Goal: Task Accomplishment & Management: Complete application form

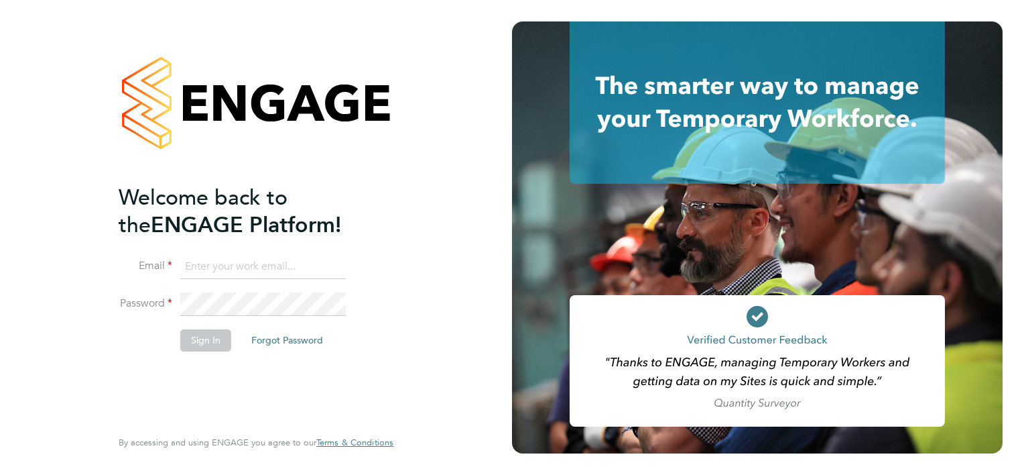
type input "[PERSON_NAME][EMAIL_ADDRESS][PERSON_NAME][DOMAIN_NAME]"
click at [206, 343] on button "Sign In" at bounding box center [205, 339] width 51 height 21
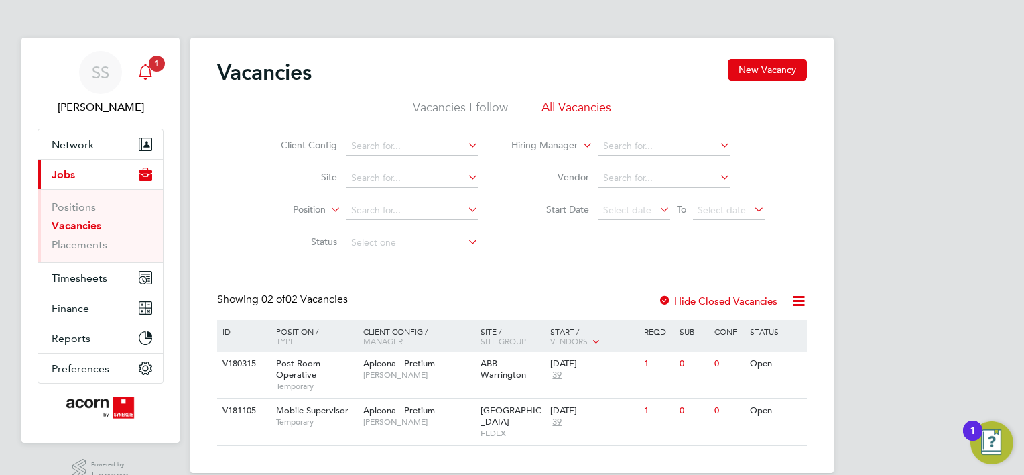
click at [154, 74] on div "Main navigation" at bounding box center [145, 72] width 27 height 27
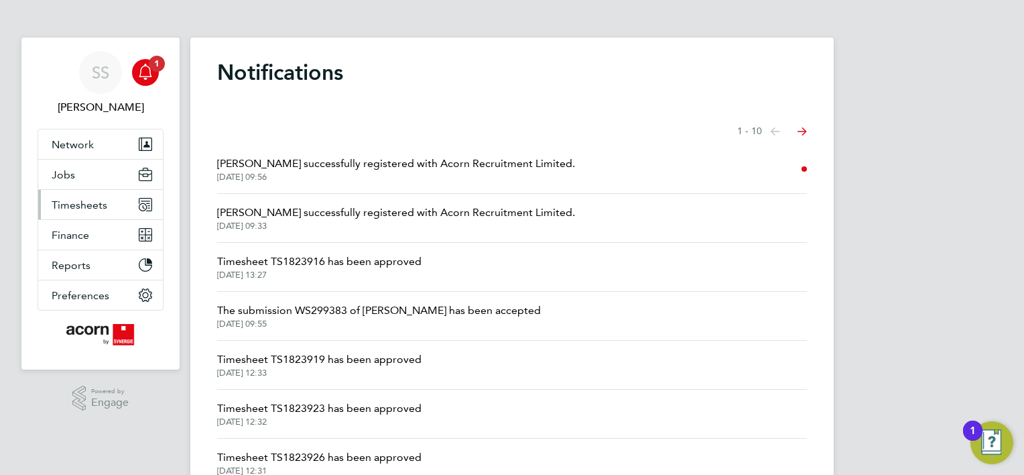
click at [74, 214] on button "Timesheets" at bounding box center [100, 204] width 125 height 29
click at [75, 209] on span "Timesheets" at bounding box center [80, 204] width 56 height 13
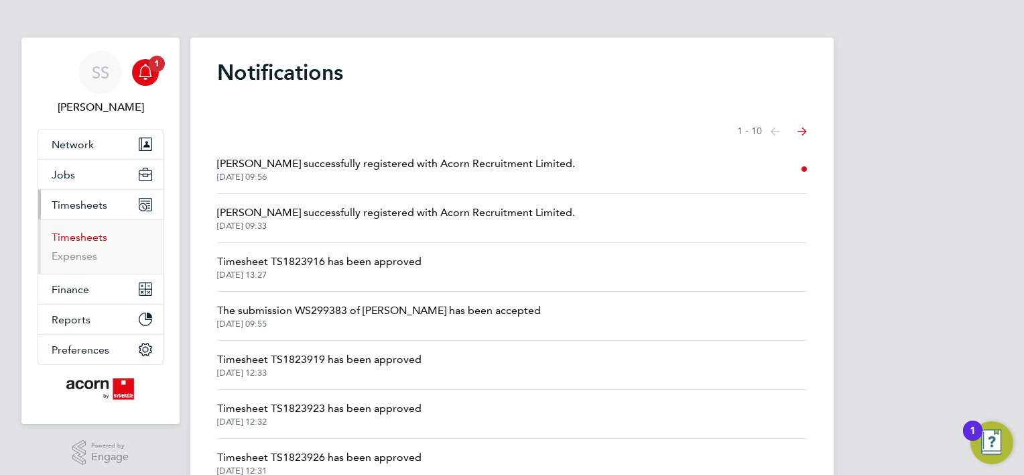
click at [66, 238] on link "Timesheets" at bounding box center [80, 237] width 56 height 13
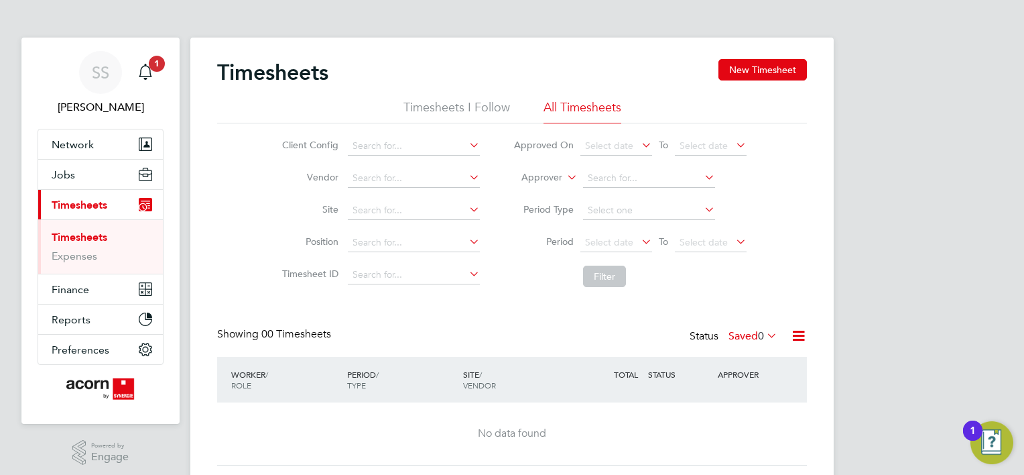
click at [745, 337] on label "Saved 0" at bounding box center [753, 335] width 49 height 13
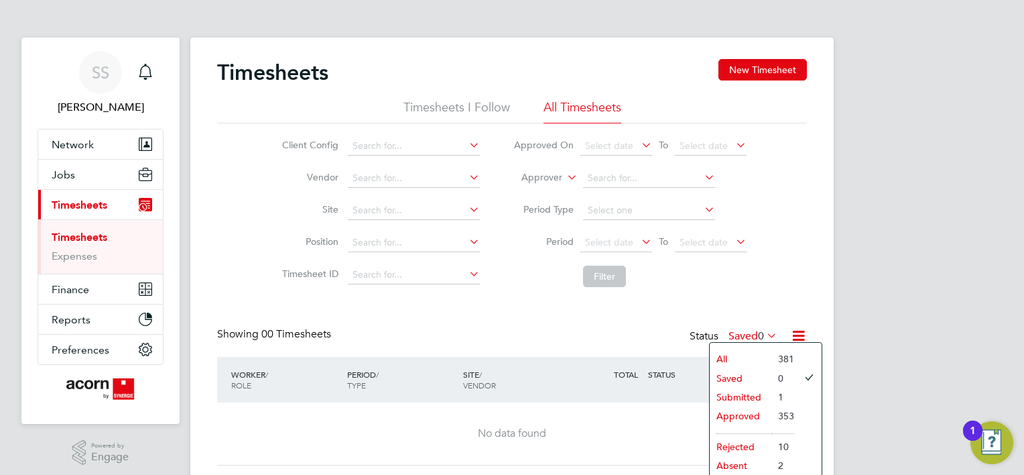
click at [741, 399] on li "Submitted" at bounding box center [741, 396] width 62 height 19
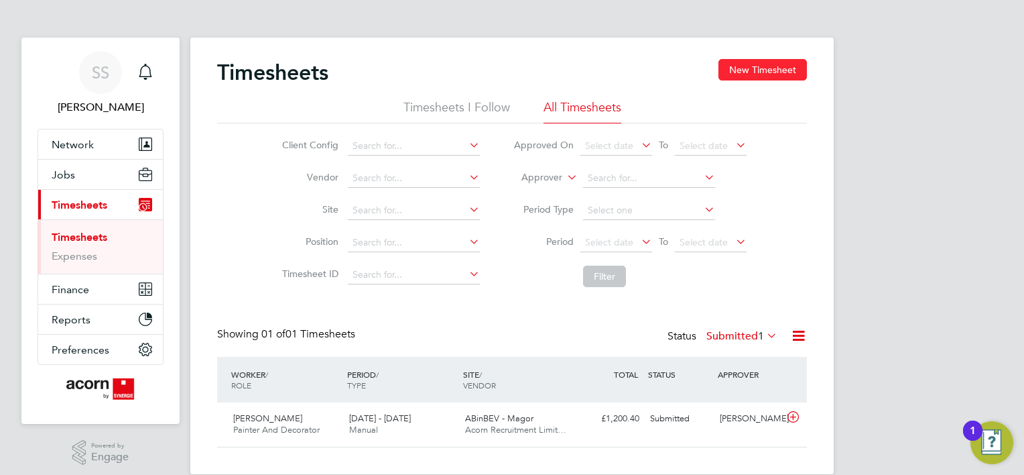
click at [758, 75] on button "New Timesheet" at bounding box center [762, 69] width 88 height 21
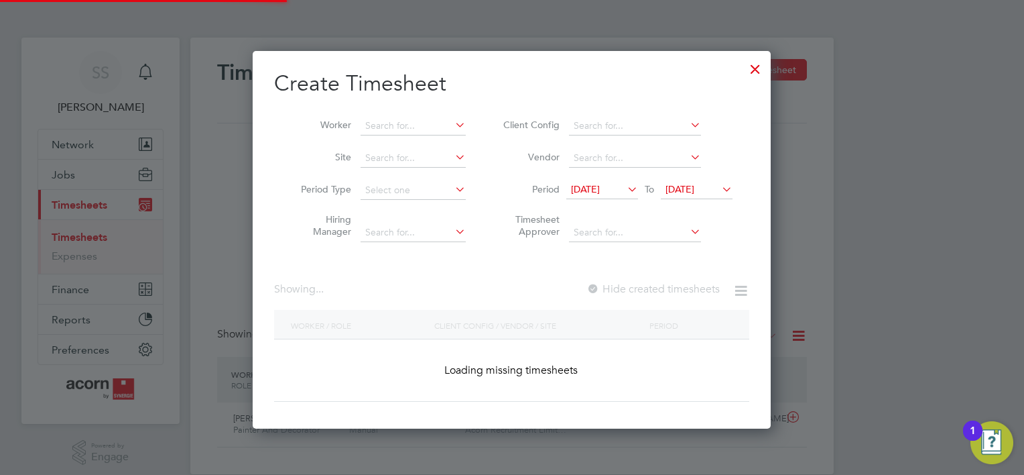
scroll to position [6, 7]
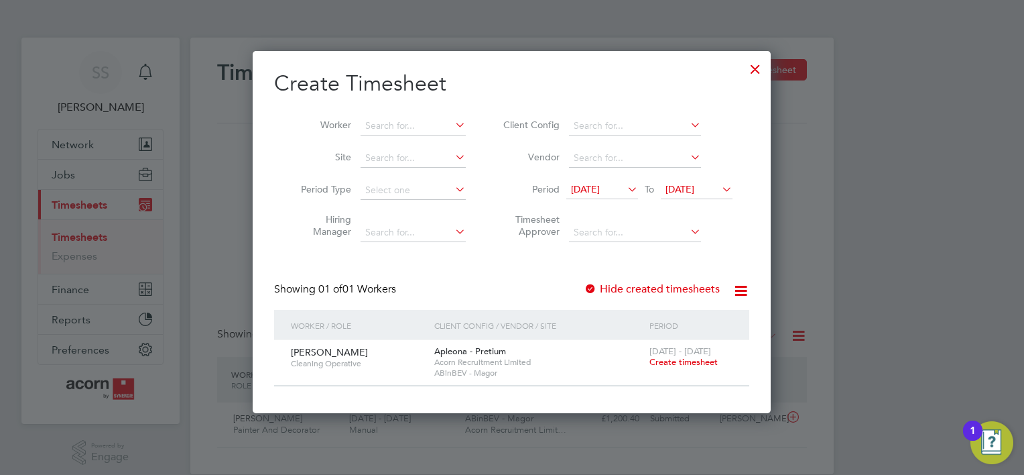
click at [600, 188] on span "[DATE]" at bounding box center [585, 189] width 29 height 12
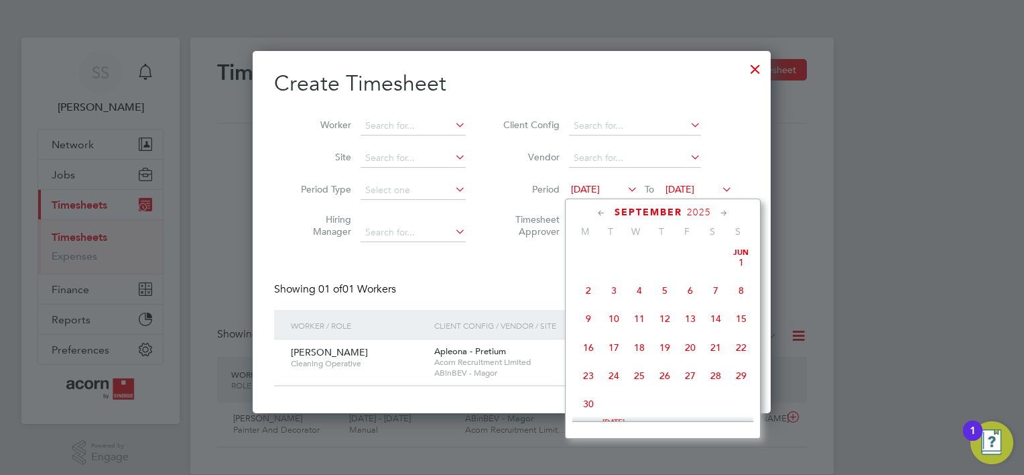
scroll to position [437, 0]
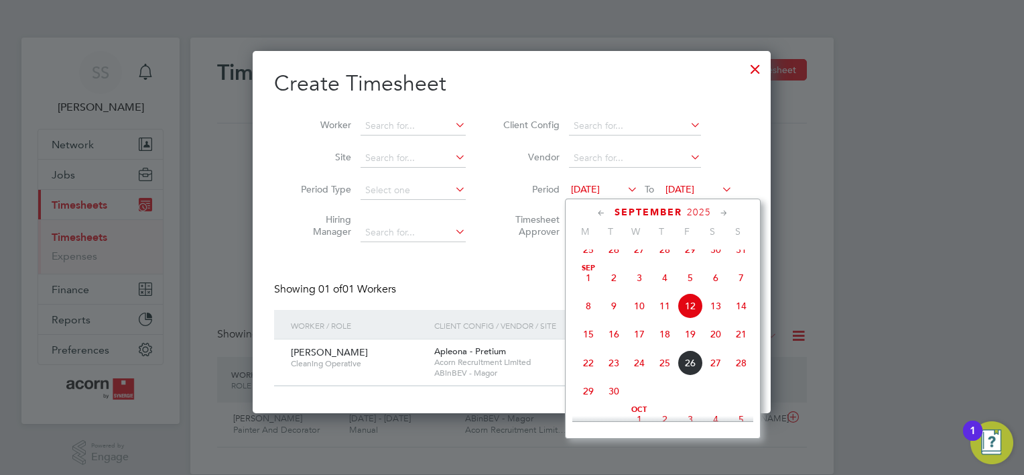
click at [581, 318] on span "8" at bounding box center [588, 305] width 25 height 25
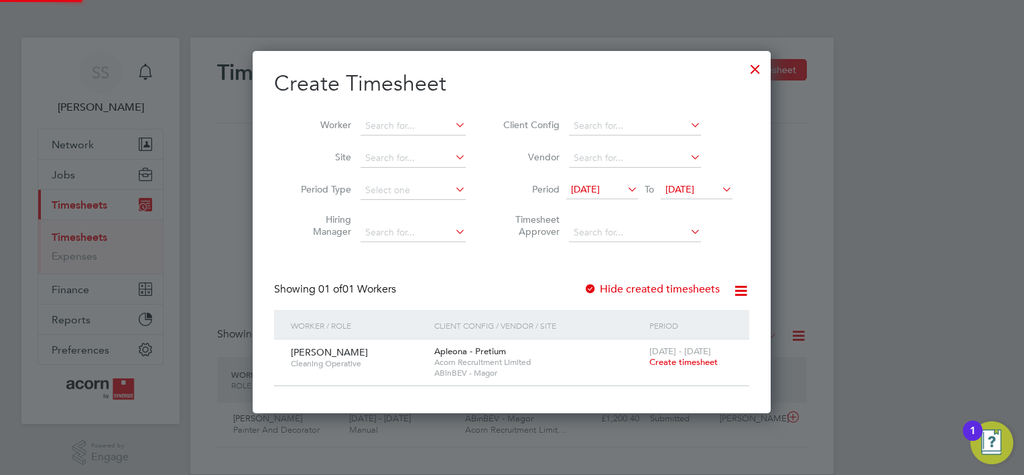
scroll to position [361, 519]
click at [735, 191] on li "Period [DATE] To [DATE]" at bounding box center [616, 190] width 267 height 32
click at [600, 189] on span "[DATE]" at bounding box center [585, 189] width 29 height 12
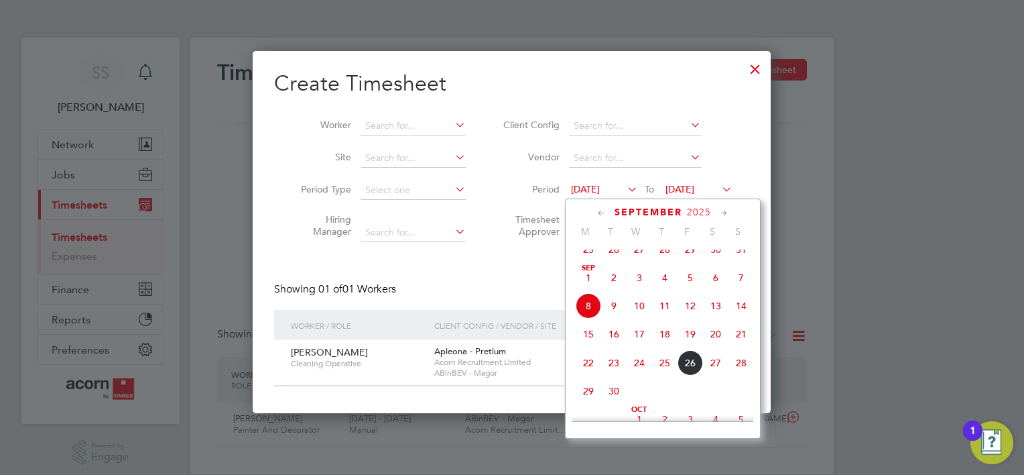
click at [584, 375] on span "22" at bounding box center [588, 362] width 25 height 25
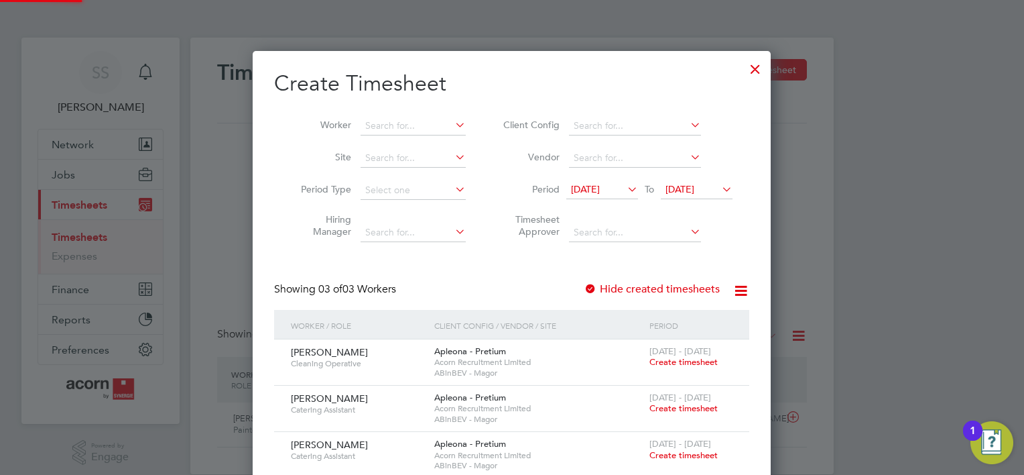
scroll to position [453, 519]
click at [694, 190] on span "[DATE]" at bounding box center [680, 189] width 29 height 12
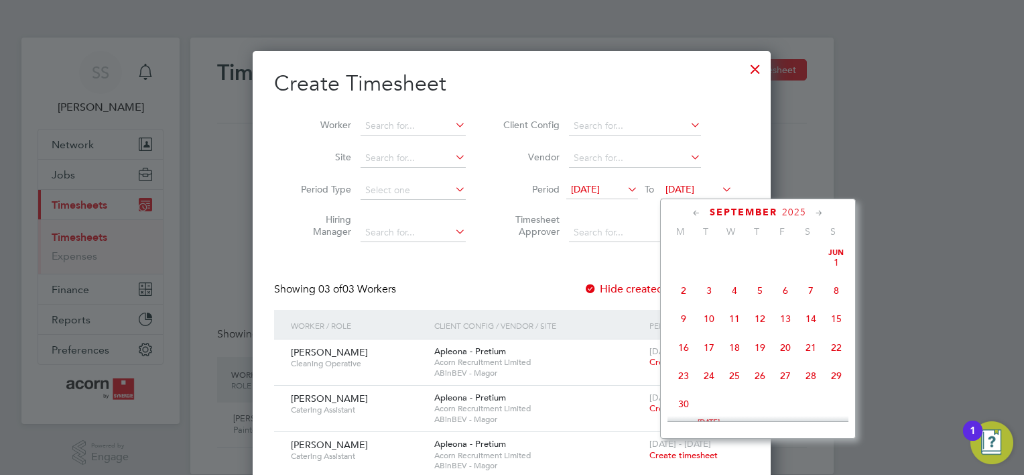
scroll to position [496, 0]
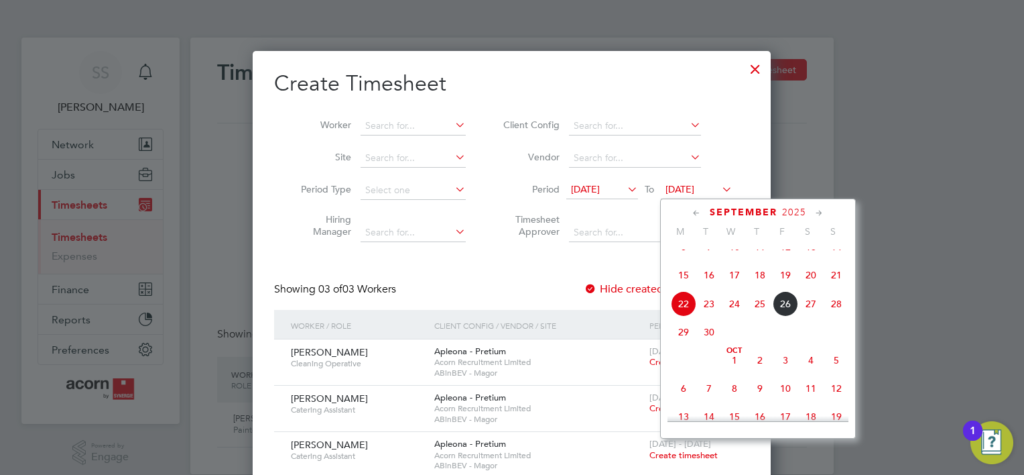
click at [796, 316] on span "26" at bounding box center [785, 303] width 25 height 25
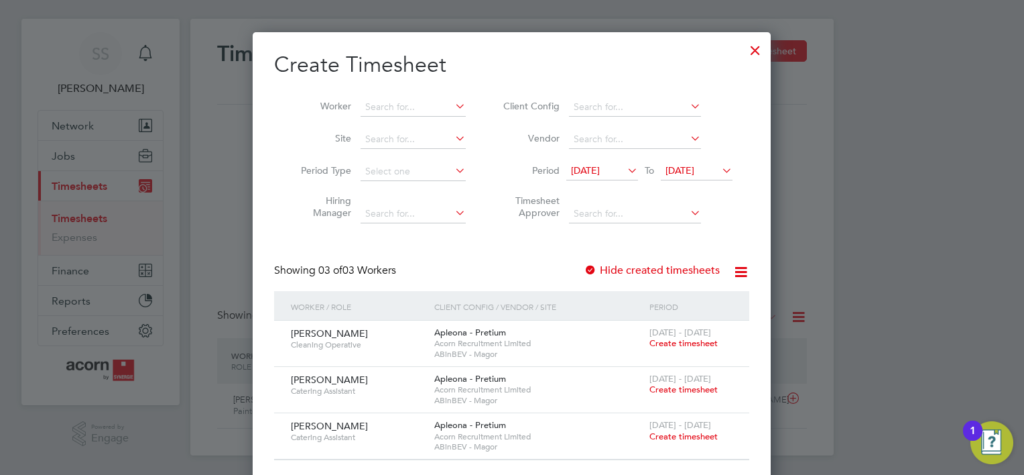
scroll to position [29, 0]
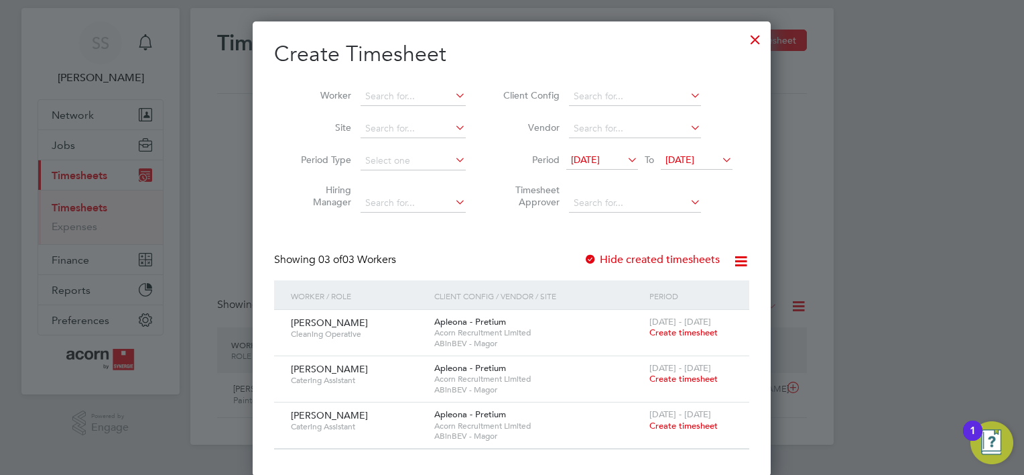
click at [687, 424] on span "Create timesheet" at bounding box center [683, 425] width 68 height 11
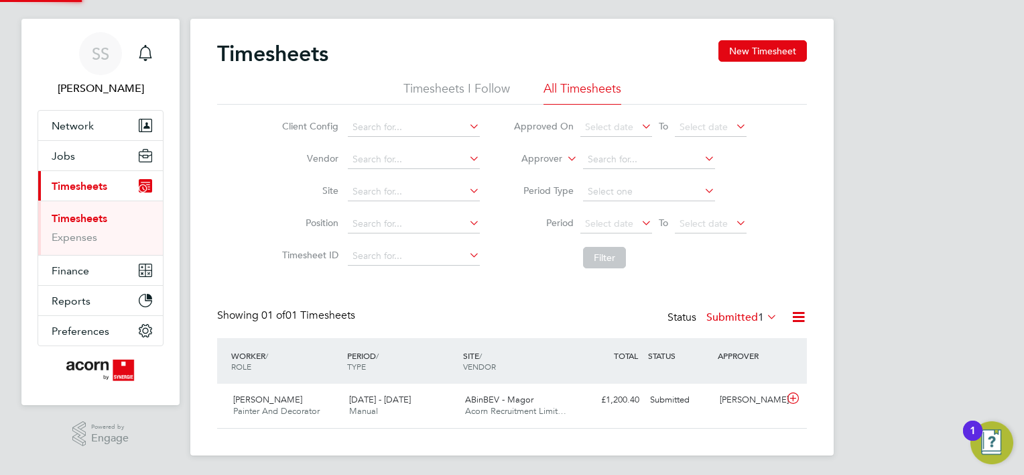
scroll to position [12, 0]
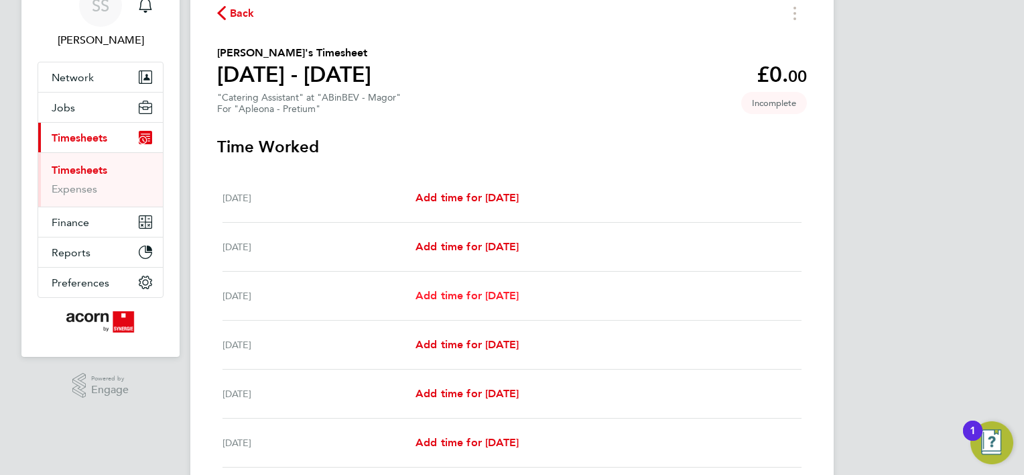
click at [469, 293] on span "Add time for [DATE]" at bounding box center [467, 295] width 103 height 13
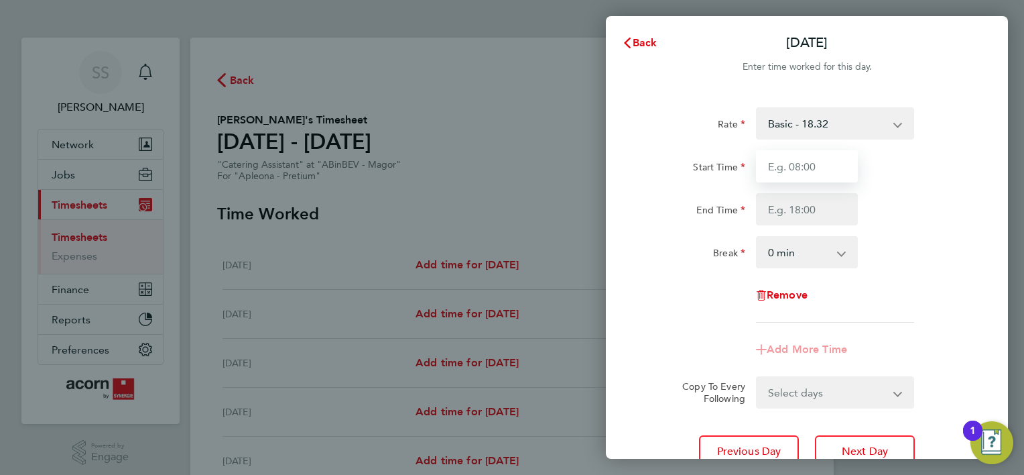
click at [820, 166] on input "Start Time" at bounding box center [807, 166] width 102 height 32
type input "08:00"
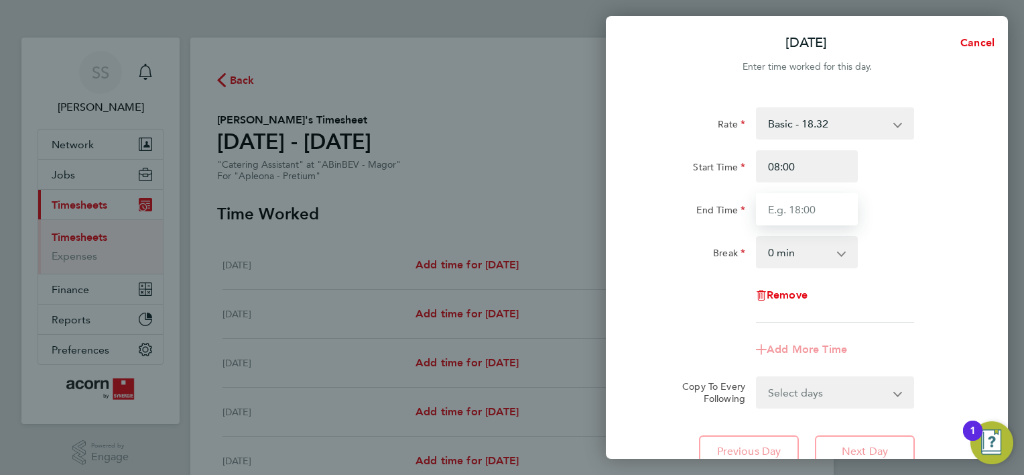
click at [792, 214] on input "End Time" at bounding box center [807, 209] width 102 height 32
type input "14:30"
click at [907, 213] on div "End Time 14:30" at bounding box center [807, 209] width 338 height 32
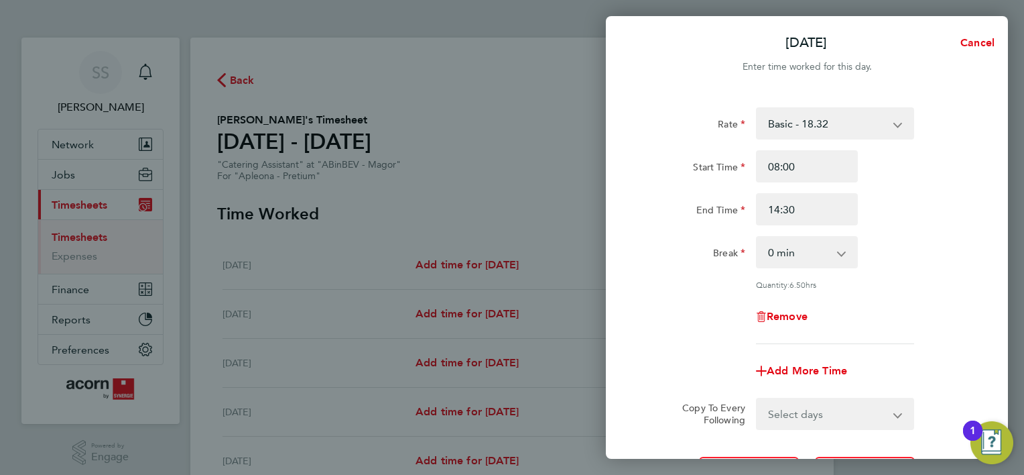
click at [798, 252] on select "0 min 15 min 30 min 45 min 60 min 75 min 90 min" at bounding box center [798, 251] width 83 height 29
select select "30"
click at [757, 237] on select "0 min 15 min 30 min 45 min 60 min 75 min 90 min" at bounding box center [798, 251] width 83 height 29
click at [898, 292] on div "Rate Basic - 18.32 Start Time 08:00 End Time 14:30 Break 0 min 15 min 30 min 45…" at bounding box center [806, 225] width 327 height 237
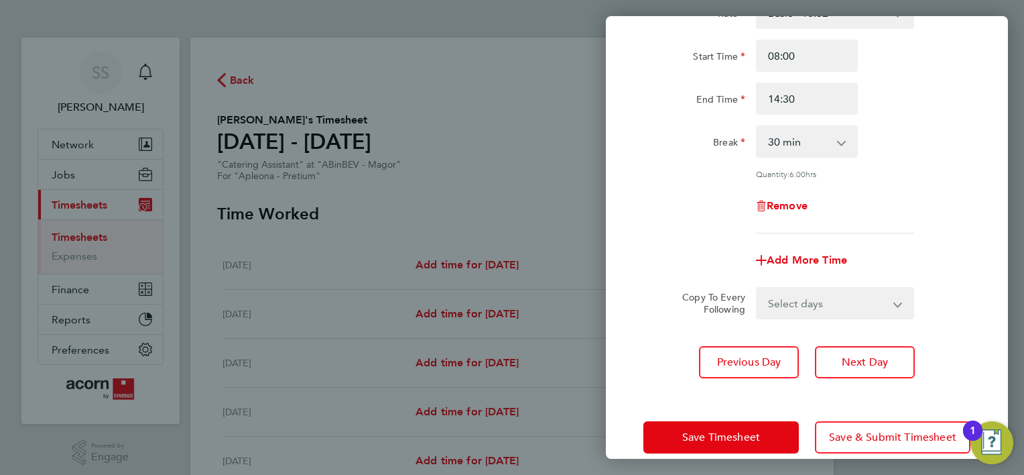
scroll to position [130, 0]
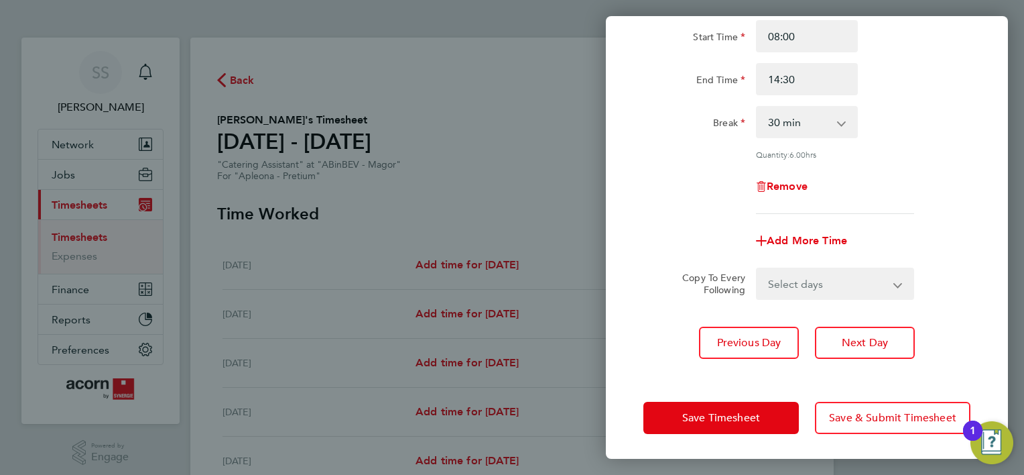
click at [808, 284] on select "Select days Day [DATE] [DATE] [DATE] [DATE]" at bounding box center [827, 283] width 141 height 29
select select "TUE"
click at [757, 269] on select "Select days Day [DATE] [DATE] [DATE] [DATE]" at bounding box center [827, 283] width 141 height 29
select select "[DATE]"
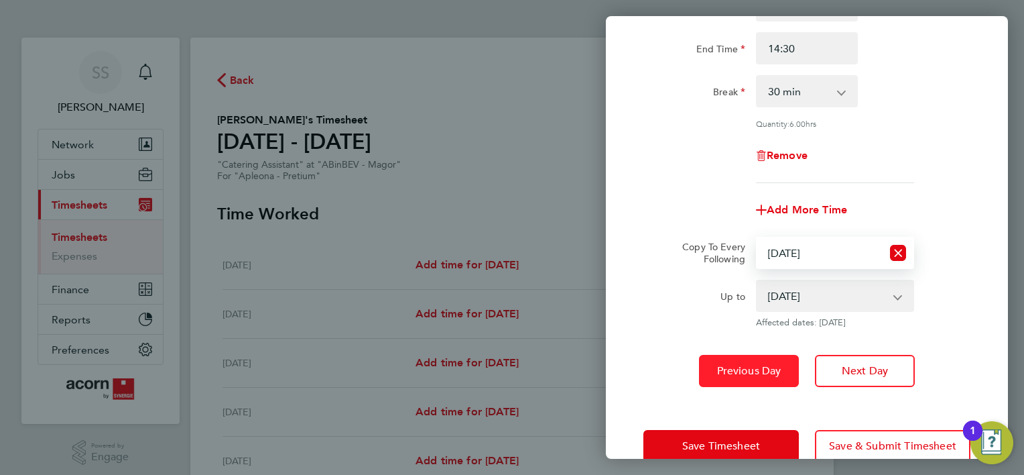
scroll to position [189, 0]
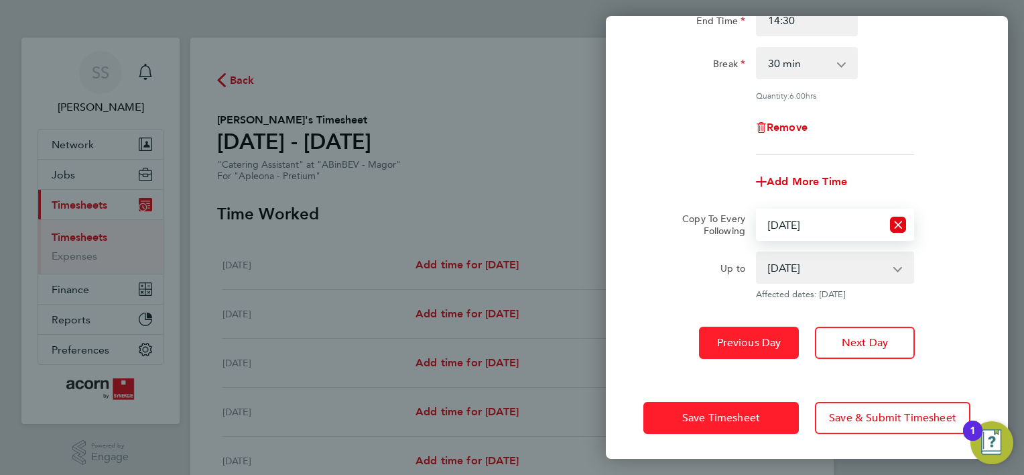
click at [777, 407] on button "Save Timesheet" at bounding box center [720, 417] width 155 height 32
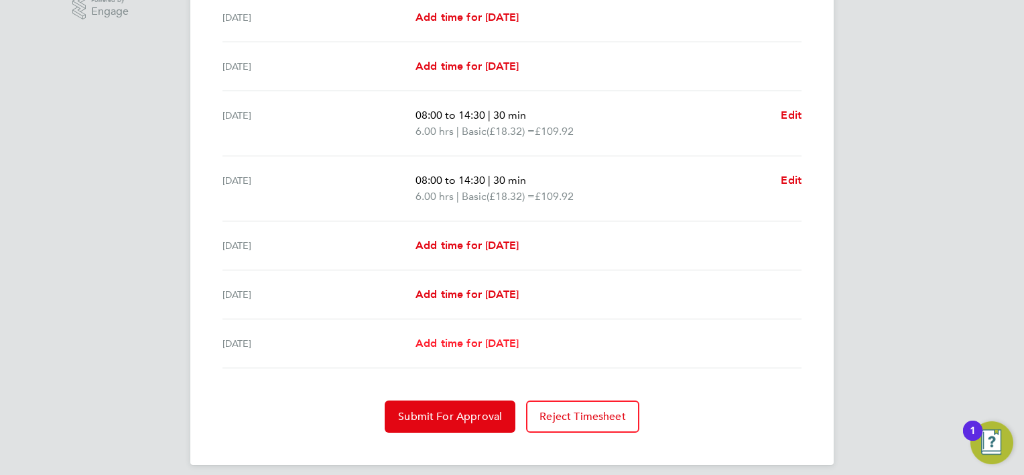
scroll to position [454, 0]
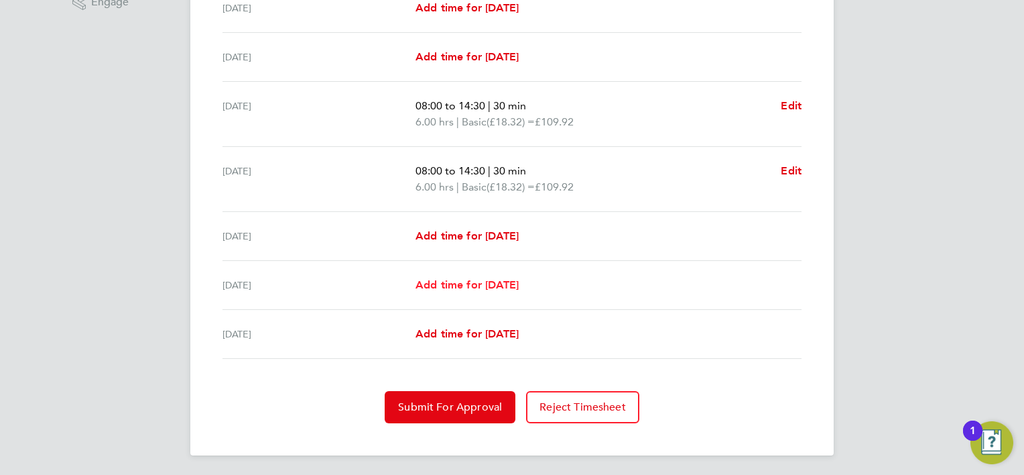
click at [515, 280] on span "Add time for [DATE]" at bounding box center [467, 284] width 103 height 13
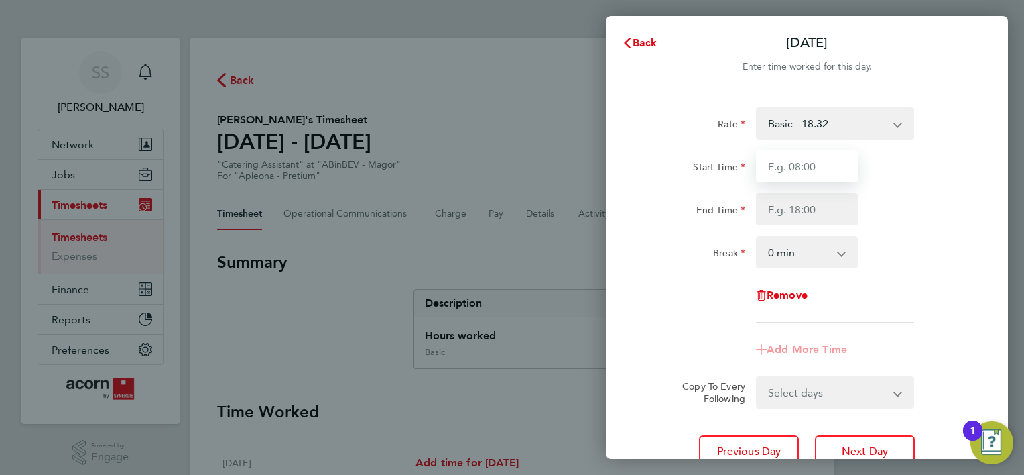
click at [828, 160] on input "Start Time" at bounding box center [807, 166] width 102 height 32
type input "08:00"
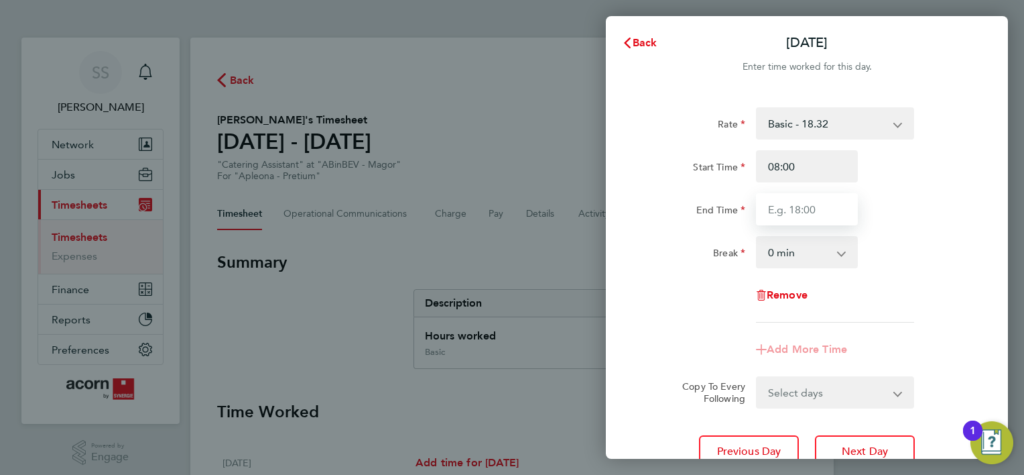
type input "14:30"
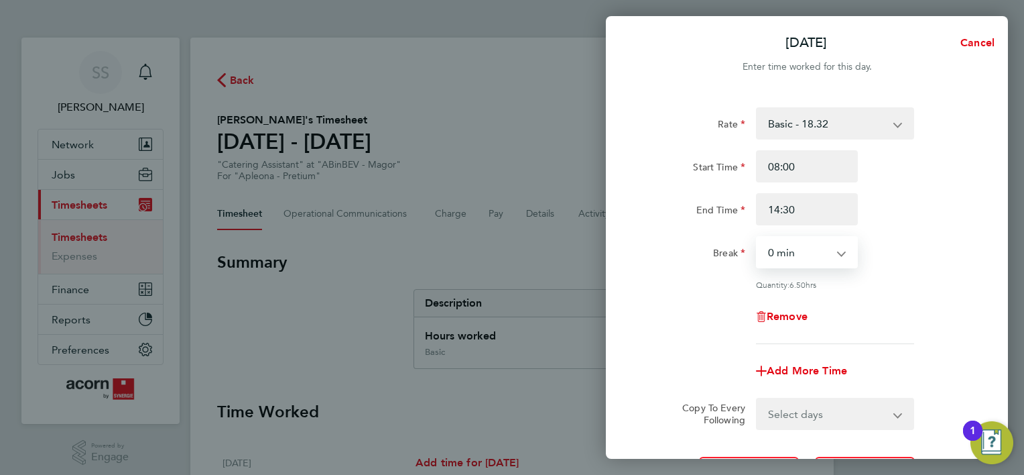
click at [805, 244] on select "0 min 15 min 30 min 45 min 60 min 75 min 90 min" at bounding box center [798, 251] width 83 height 29
select select "30"
click at [757, 237] on select "0 min 15 min 30 min 45 min 60 min 75 min 90 min" at bounding box center [798, 251] width 83 height 29
click at [877, 292] on div "Rate Basic - 18.32 Start Time 08:00 End Time 14:30 Break 0 min 15 min 30 min 45…" at bounding box center [806, 225] width 327 height 237
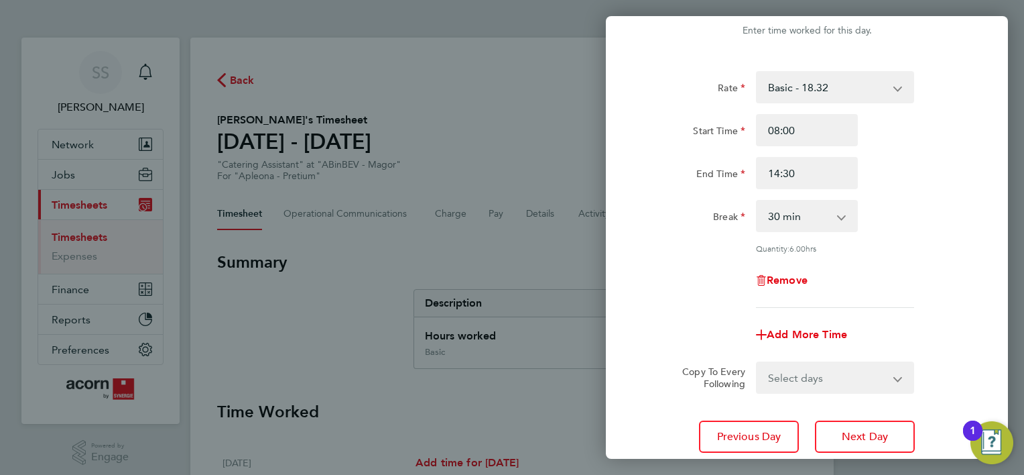
scroll to position [130, 0]
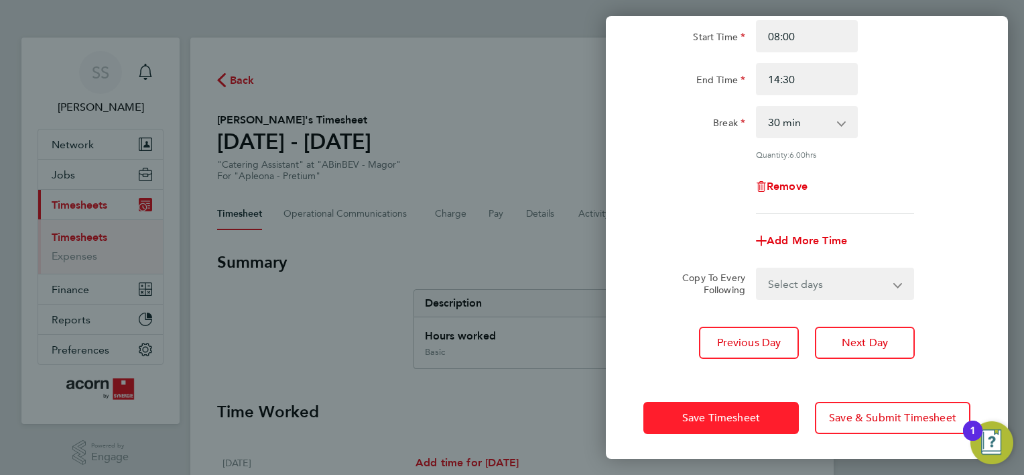
click at [721, 411] on span "Save Timesheet" at bounding box center [721, 417] width 78 height 13
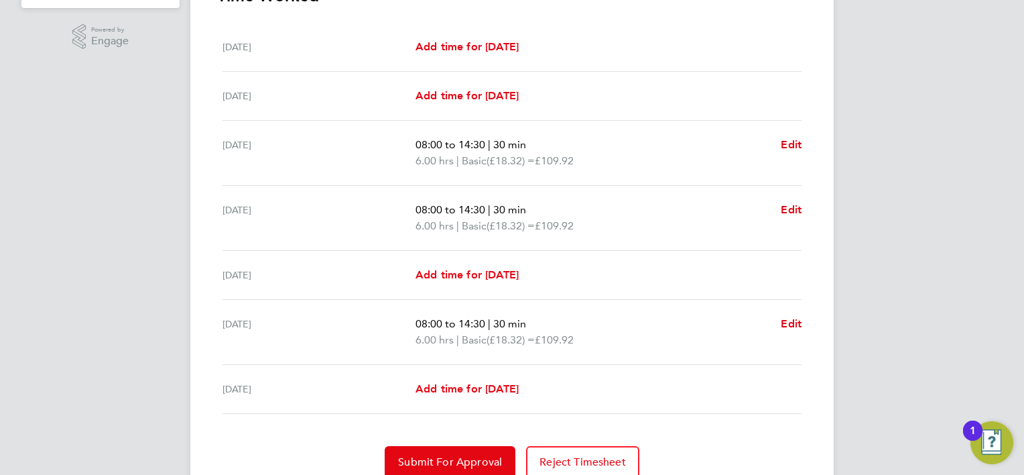
scroll to position [469, 0]
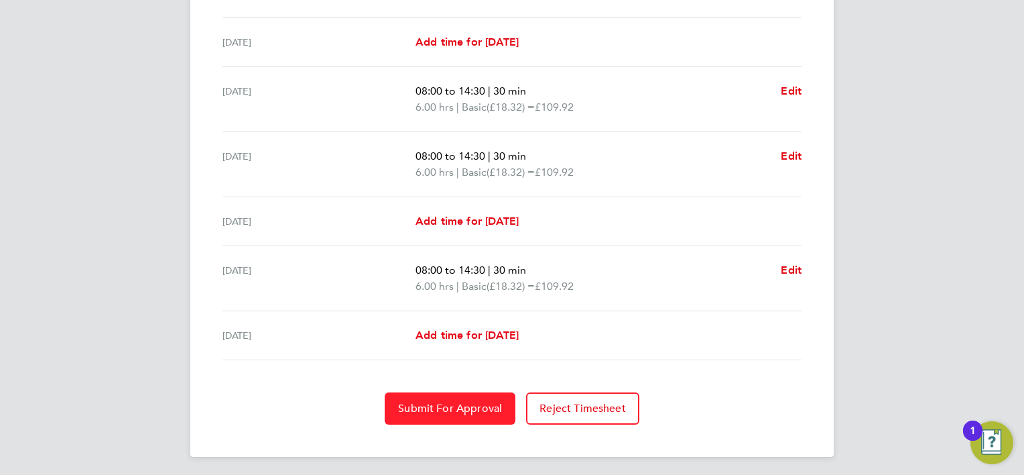
click at [482, 401] on span "Submit For Approval" at bounding box center [450, 407] width 104 height 13
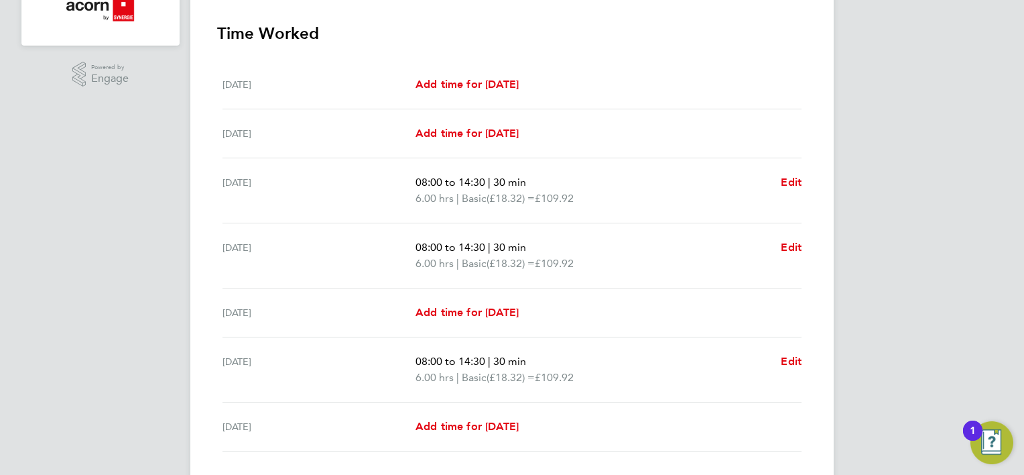
scroll to position [0, 0]
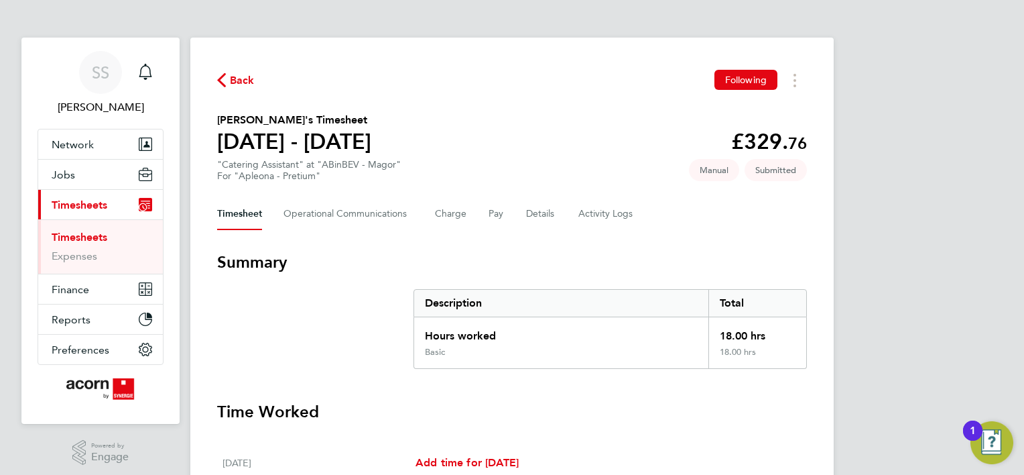
click at [495, 88] on div "Back Following" at bounding box center [512, 80] width 590 height 21
click at [74, 179] on span "Jobs" at bounding box center [63, 174] width 23 height 13
click at [66, 177] on span "Jobs" at bounding box center [63, 174] width 23 height 13
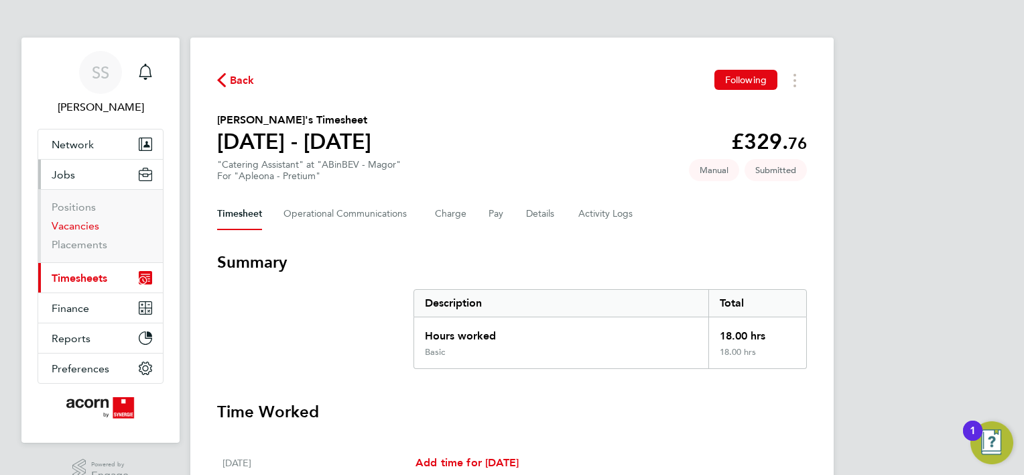
click at [76, 224] on link "Vacancies" at bounding box center [76, 225] width 48 height 13
